Goal: Task Accomplishment & Management: Complete application form

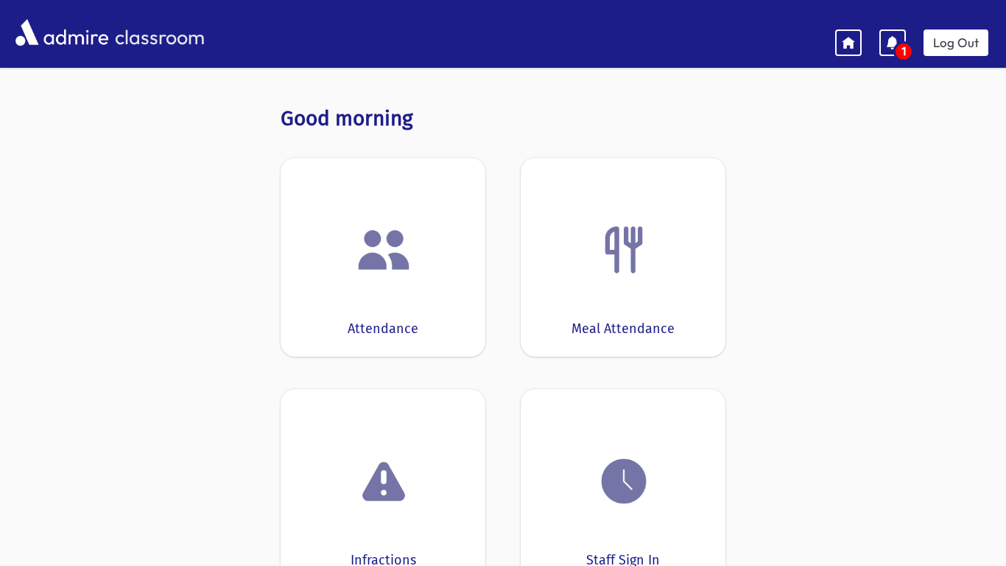
click at [432, 259] on div at bounding box center [382, 250] width 159 height 56
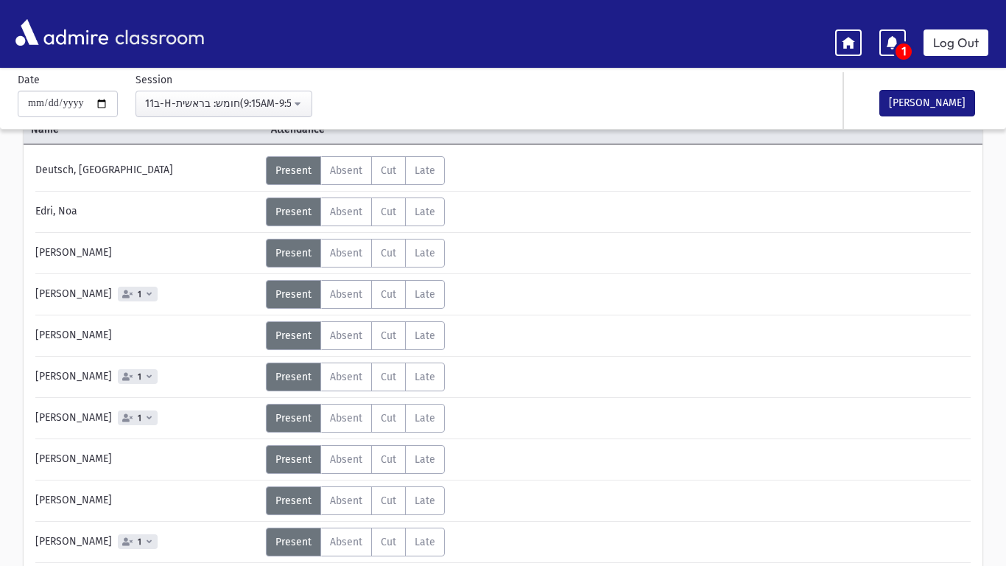
scroll to position [88, 0]
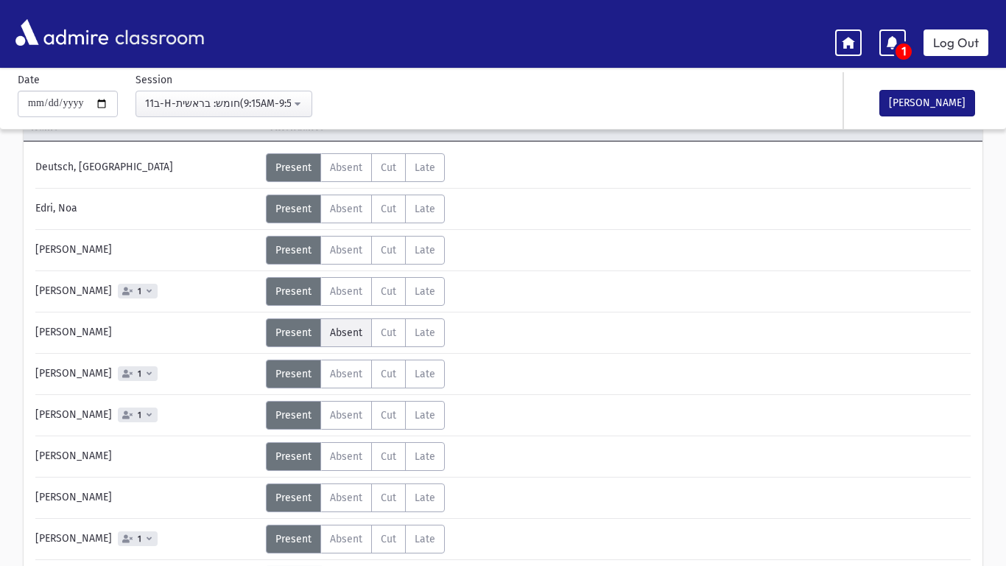
click at [340, 336] on span "Absent" at bounding box center [346, 332] width 32 height 13
click at [619, 423] on div "Status Unexcused Admin: Present P Absent A C" at bounding box center [617, 415] width 703 height 29
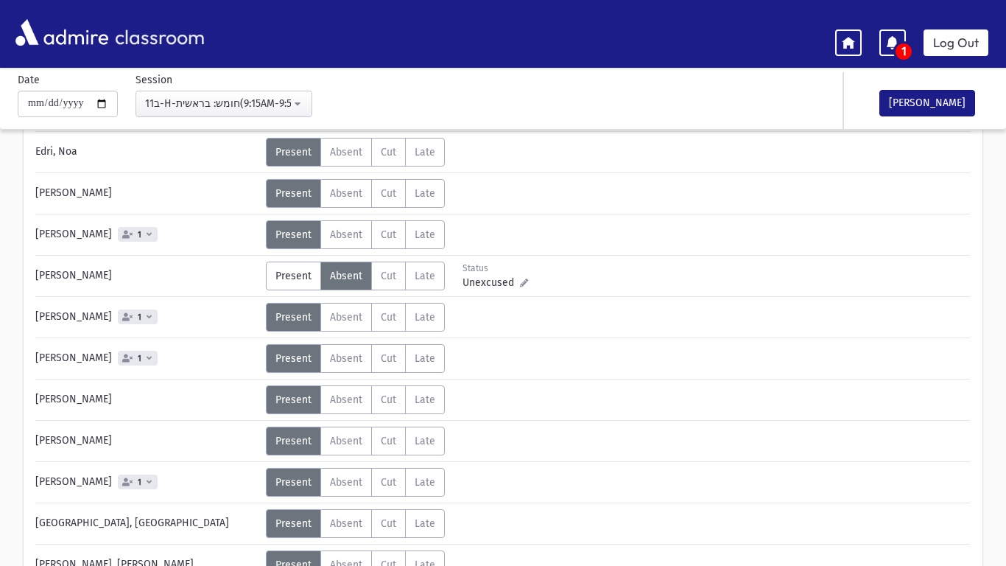
scroll to position [147, 0]
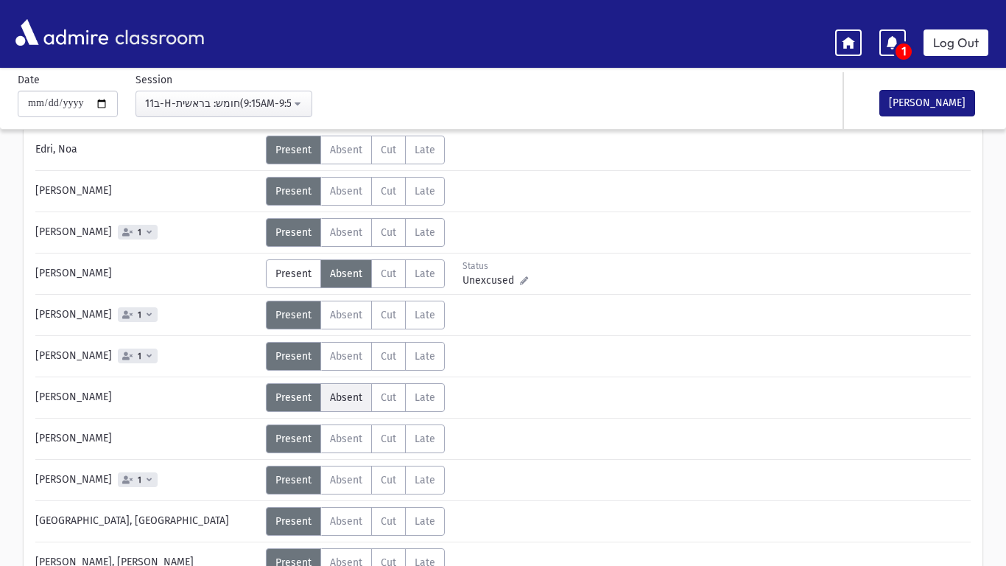
click at [343, 401] on span "Absent" at bounding box center [346, 397] width 32 height 13
click at [556, 498] on div "Deutsch, [GEOGRAPHIC_DATA] Status Unexcused Admin: Present P Absent A Cut C Lat…" at bounding box center [502, 421] width 935 height 654
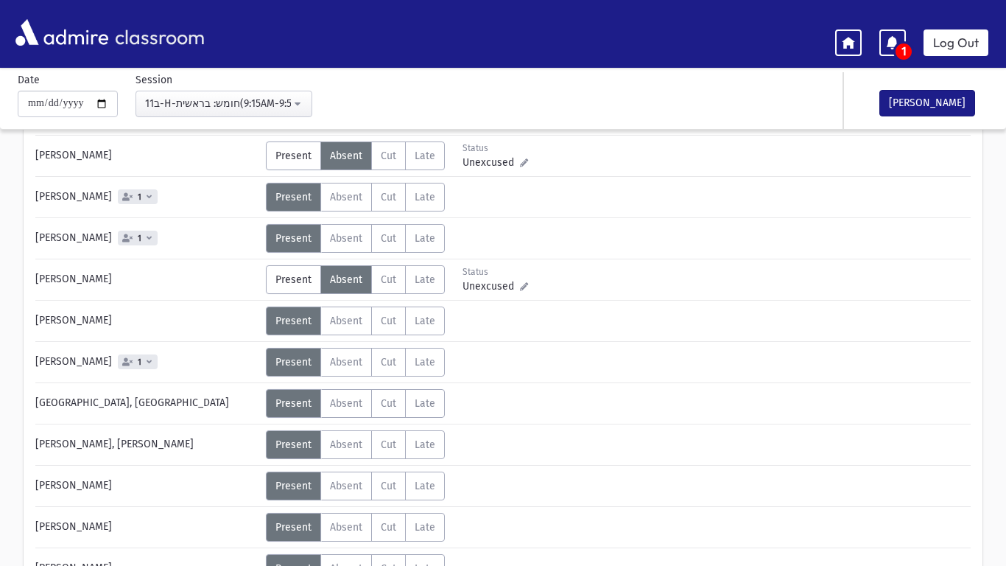
scroll to position [295, 0]
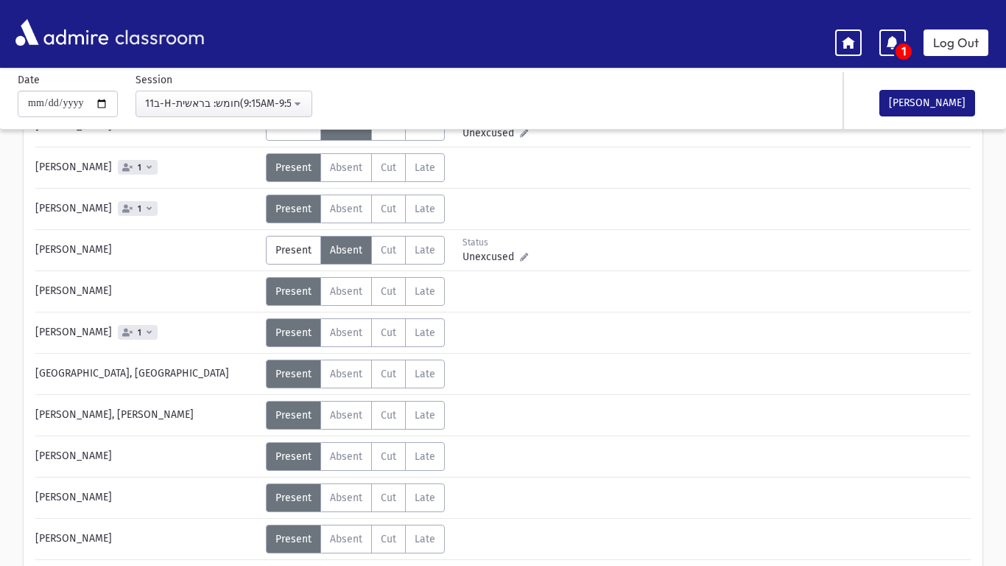
click at [528, 475] on div "Deutsch, [GEOGRAPHIC_DATA] Status Unexcused Admin: Present P Absent A Cut C Lat…" at bounding box center [502, 274] width 935 height 654
click at [340, 287] on span "Absent" at bounding box center [346, 291] width 32 height 13
click at [683, 387] on div "Status Unexcused Admin: Present P Absent A C" at bounding box center [617, 373] width 703 height 29
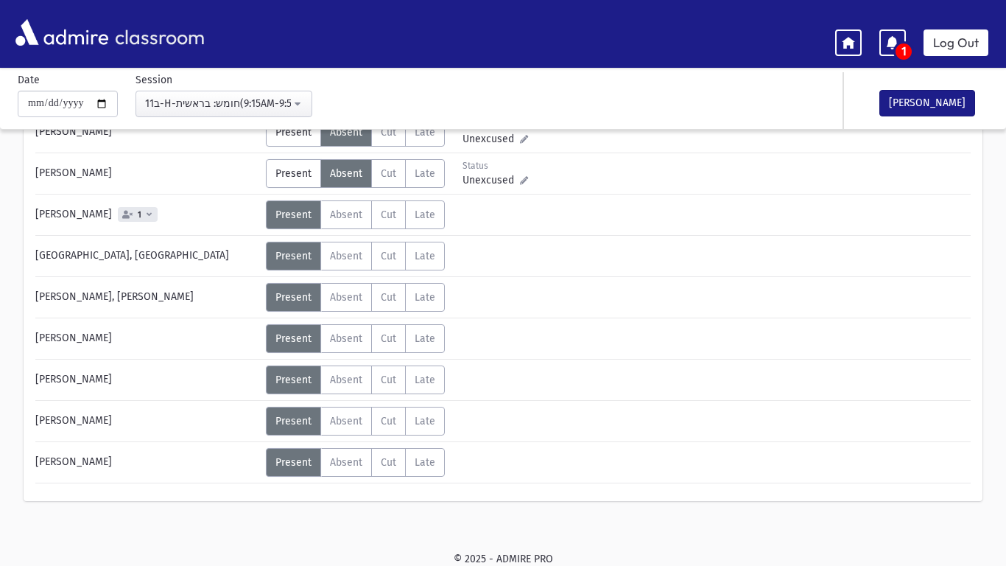
scroll to position [413, 0]
click at [340, 339] on span "Absent" at bounding box center [346, 337] width 32 height 13
click at [346, 382] on span "Absent" at bounding box center [346, 379] width 32 height 13
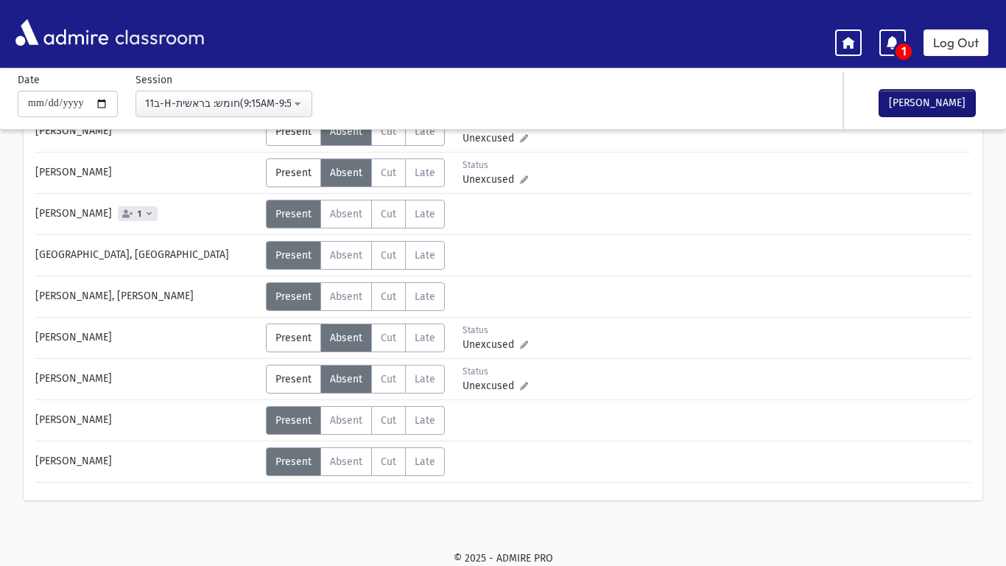
click at [918, 102] on button "[PERSON_NAME]" at bounding box center [927, 103] width 96 height 27
